Goal: Ask a question: Seek information or help from site administrators or community

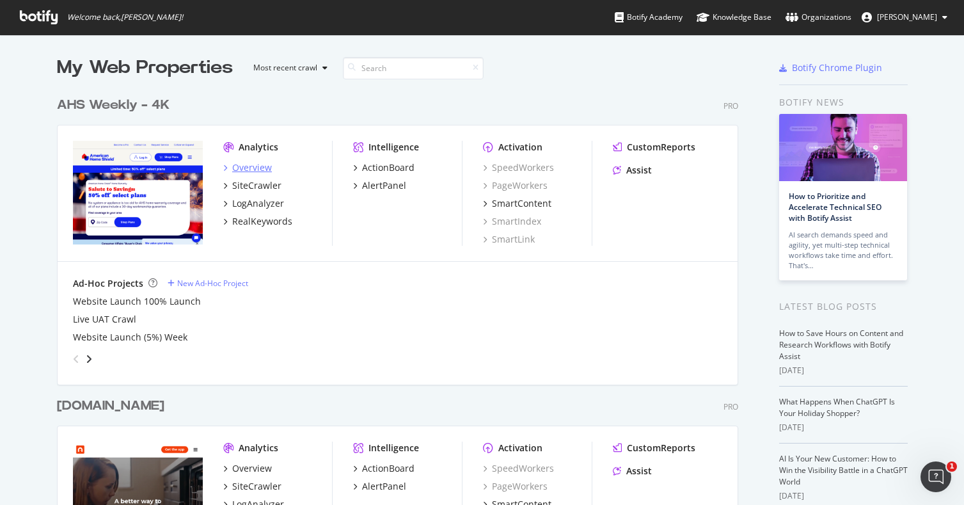
click at [247, 169] on div "Overview" at bounding box center [252, 167] width 40 height 13
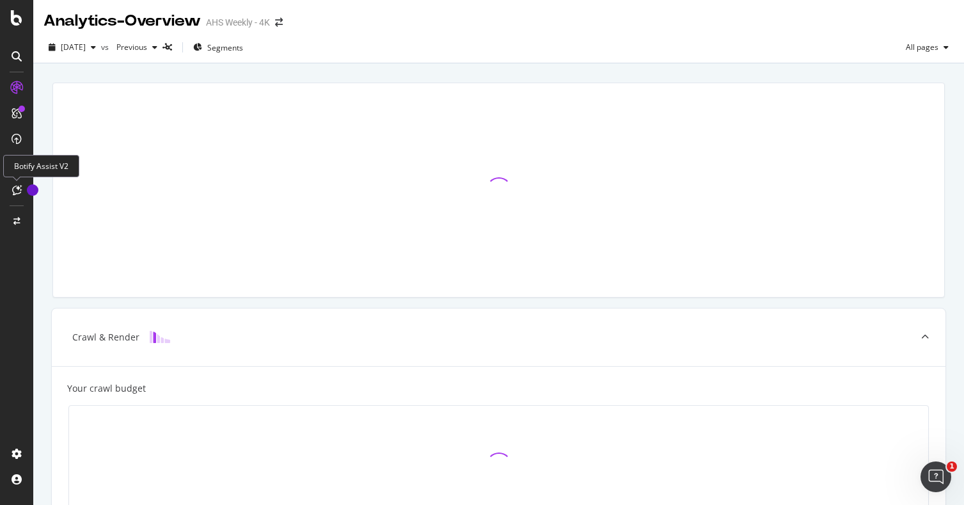
click at [17, 195] on div at bounding box center [16, 190] width 20 height 20
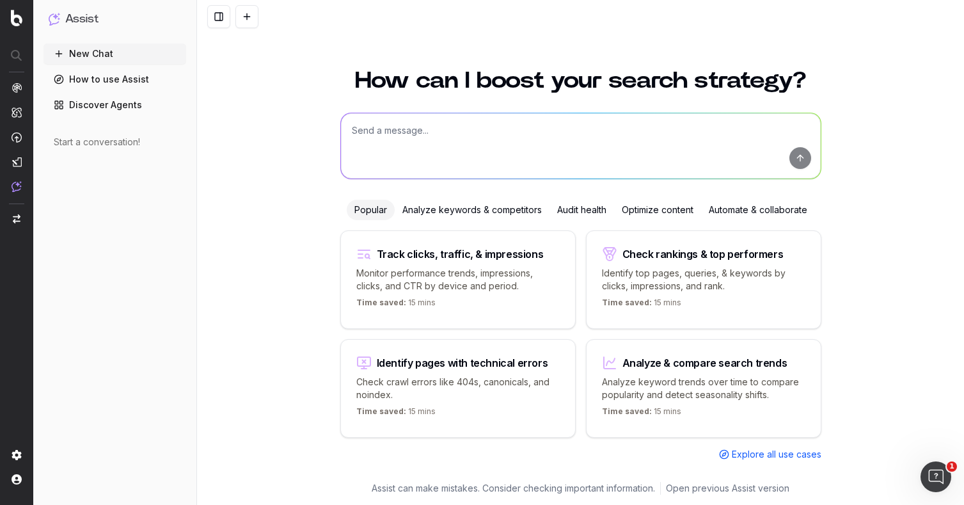
click at [119, 86] on link "How to use Assist" at bounding box center [114, 79] width 143 height 20
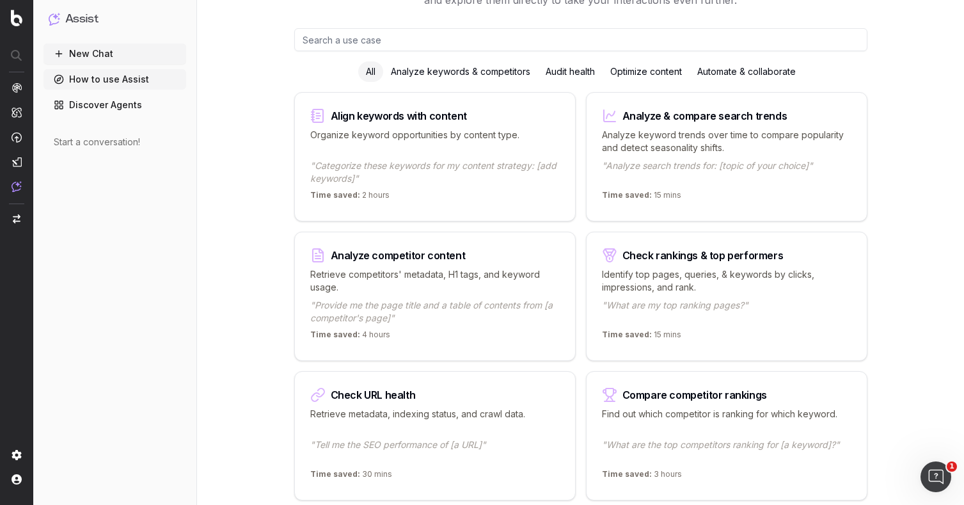
scroll to position [103, 0]
click at [136, 106] on link "Discover Agents" at bounding box center [114, 105] width 143 height 20
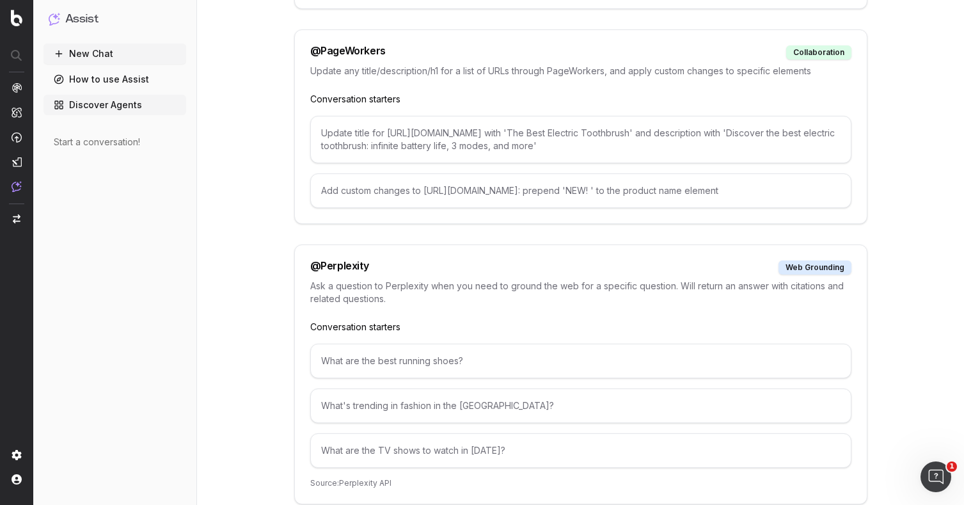
scroll to position [5081, 0]
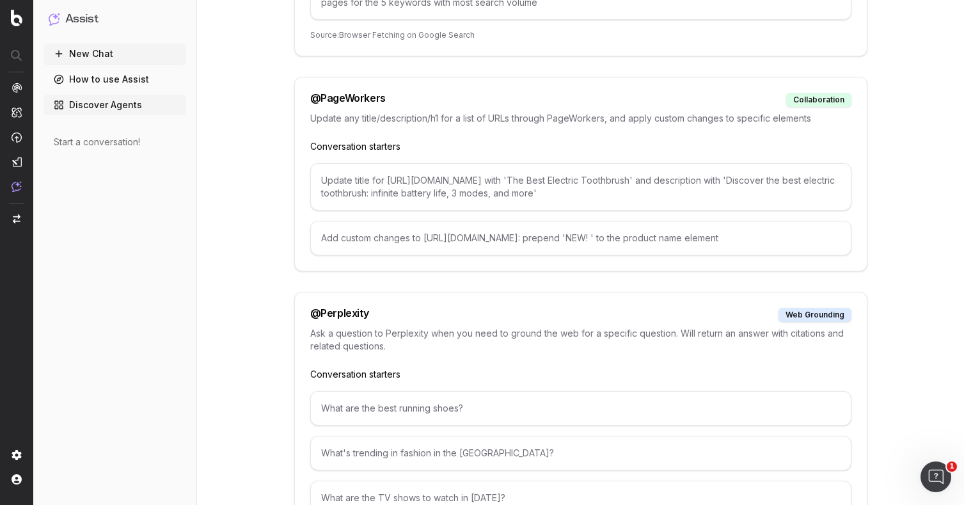
click at [139, 83] on link "How to use Assist" at bounding box center [114, 79] width 143 height 20
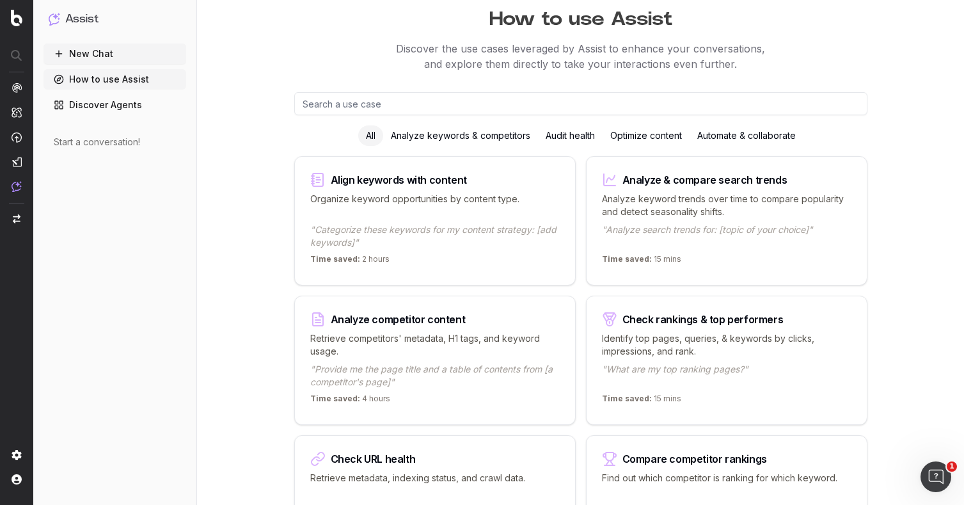
scroll to position [49, 0]
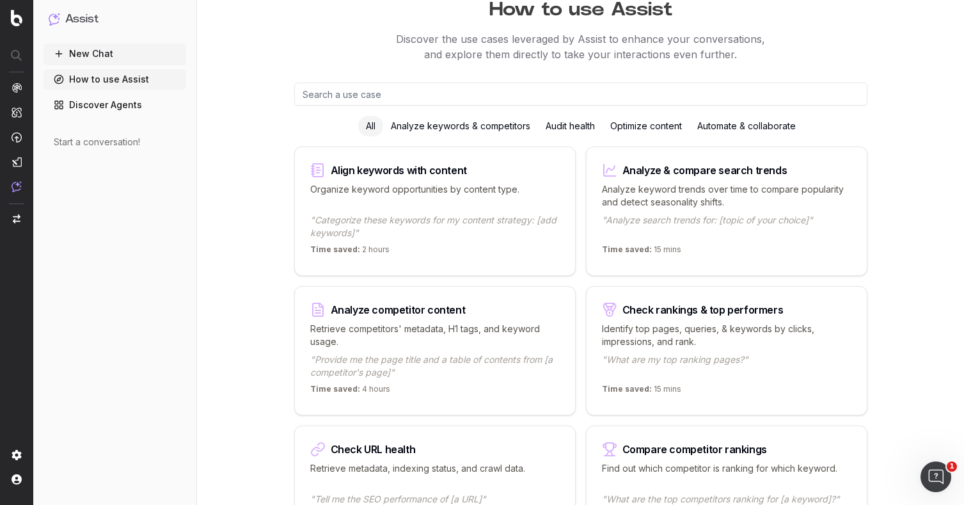
click at [753, 344] on p "Identify top pages, queries, & keywords by clicks, impressions, and rank." at bounding box center [726, 335] width 249 height 26
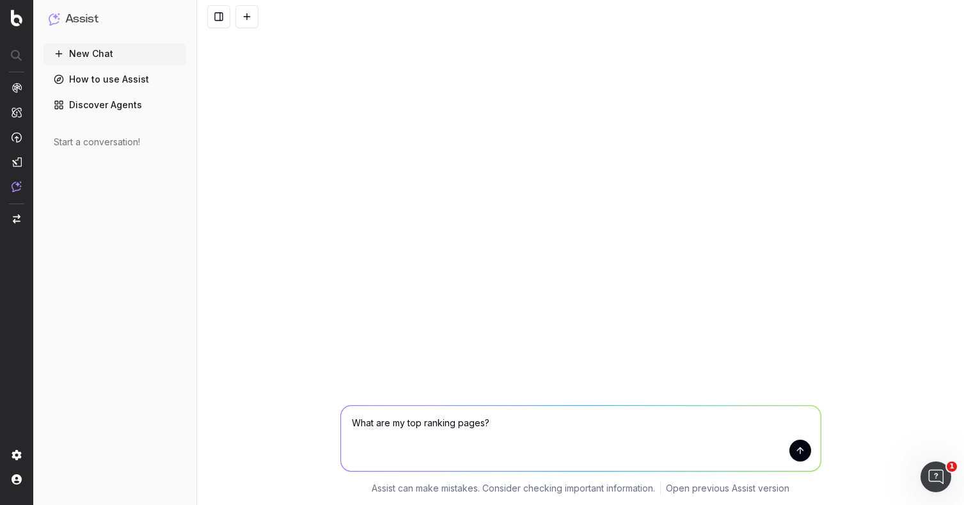
click at [803, 457] on button "submit" at bounding box center [800, 450] width 22 height 22
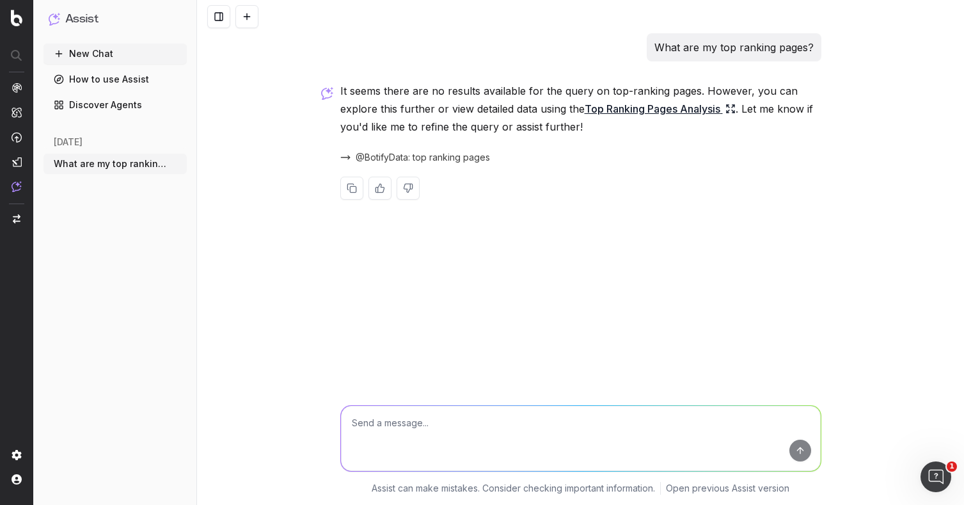
click at [91, 79] on link "How to use Assist" at bounding box center [114, 79] width 143 height 20
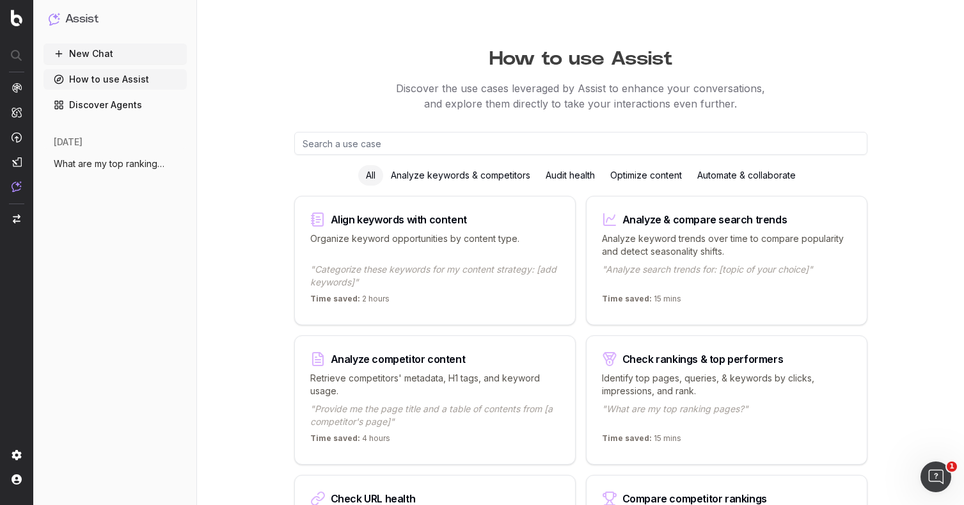
click at [641, 175] on div "Optimize content" at bounding box center [645, 175] width 87 height 20
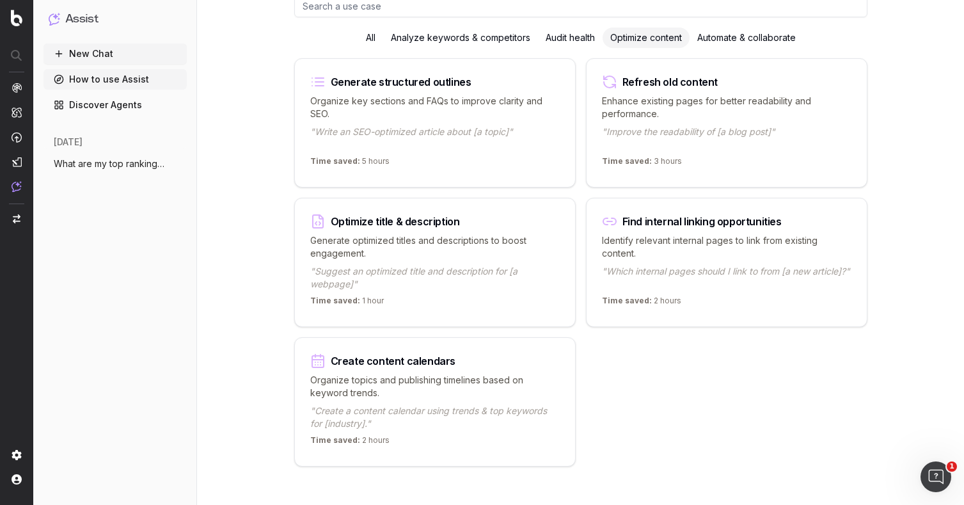
scroll to position [139, 0]
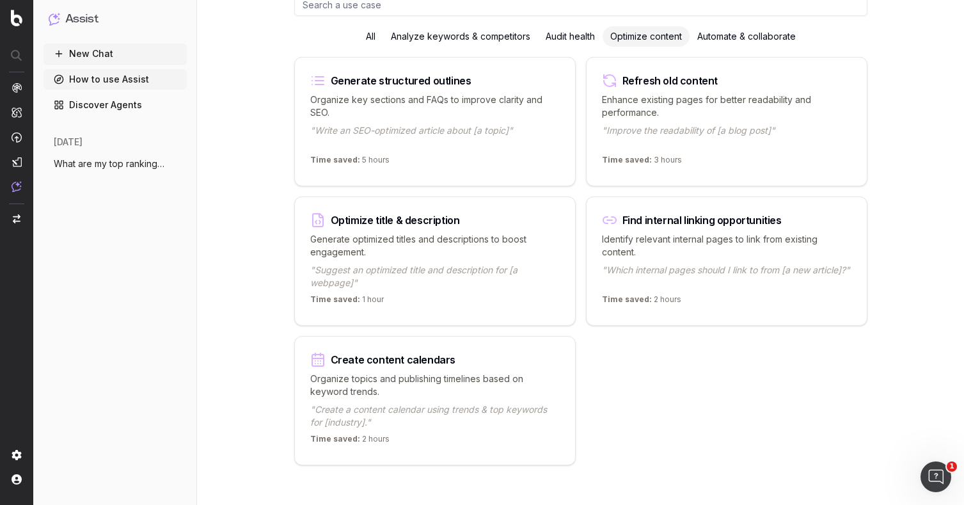
click at [688, 127] on p ""Improve the readability of [a blog post]"" at bounding box center [726, 137] width 249 height 26
